Goal: Task Accomplishment & Management: Manage account settings

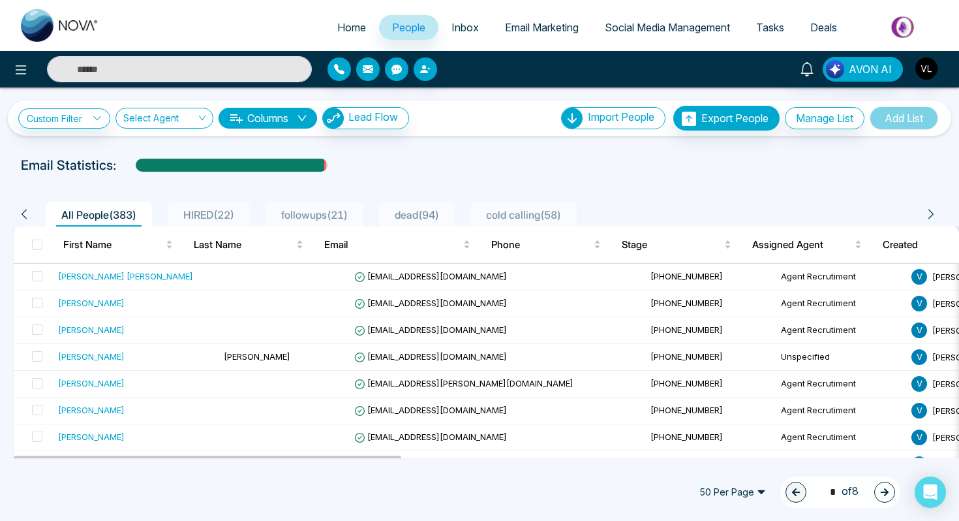
scroll to position [97, 0]
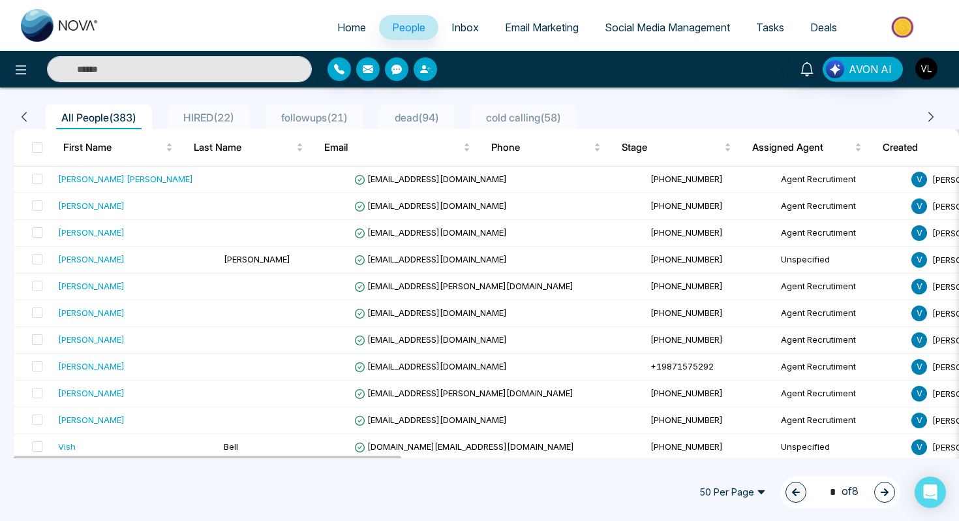
click at [926, 72] on img "button" at bounding box center [927, 68] width 22 height 22
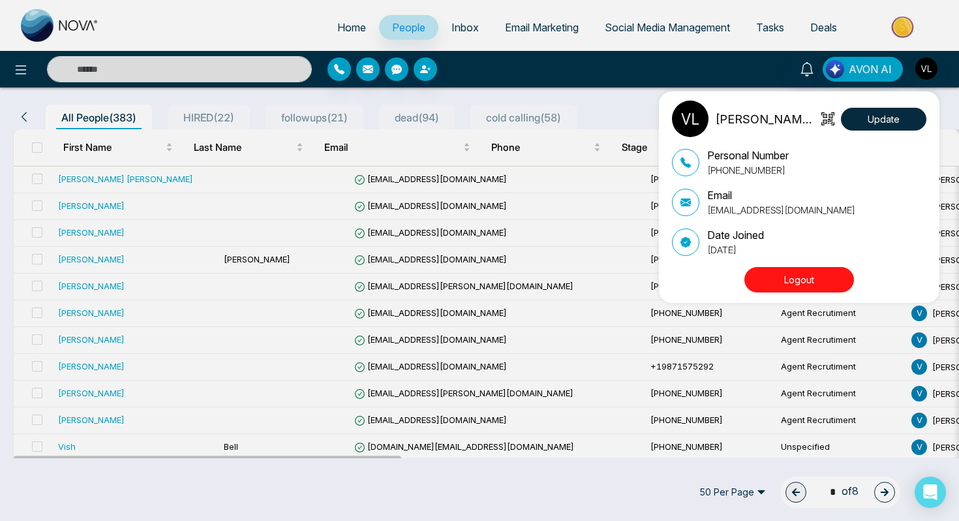
click at [814, 291] on button "Logout" at bounding box center [800, 279] width 110 height 25
